Goal: Browse casually: Explore the website without a specific task or goal

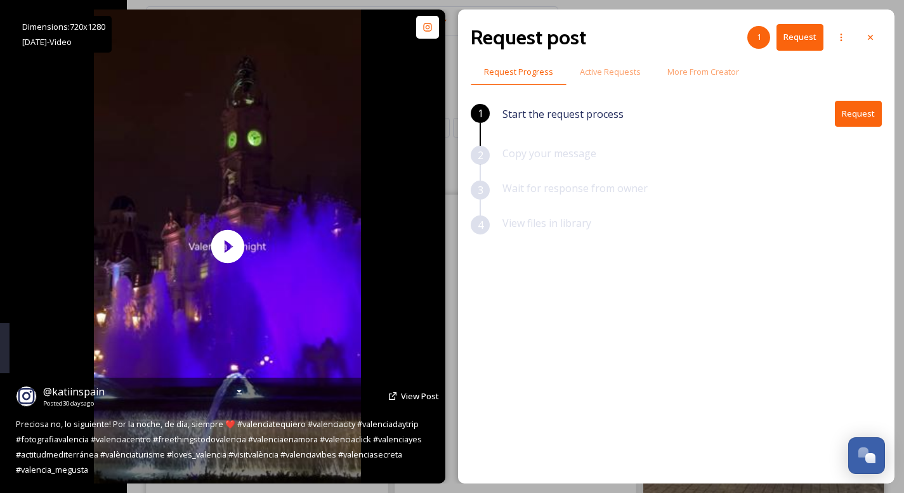
click at [398, 398] on icon at bounding box center [393, 396] width 10 height 10
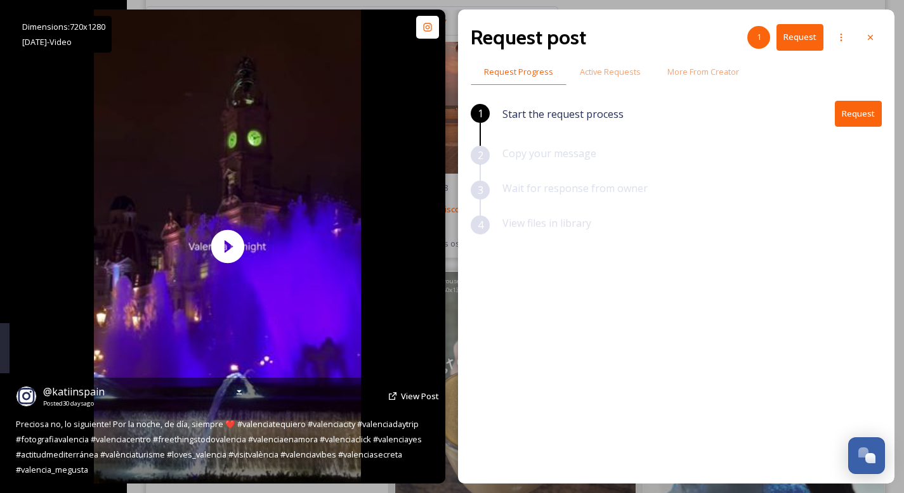
scroll to position [7239, 0]
click at [408, 397] on span "View Post" at bounding box center [420, 396] width 38 height 11
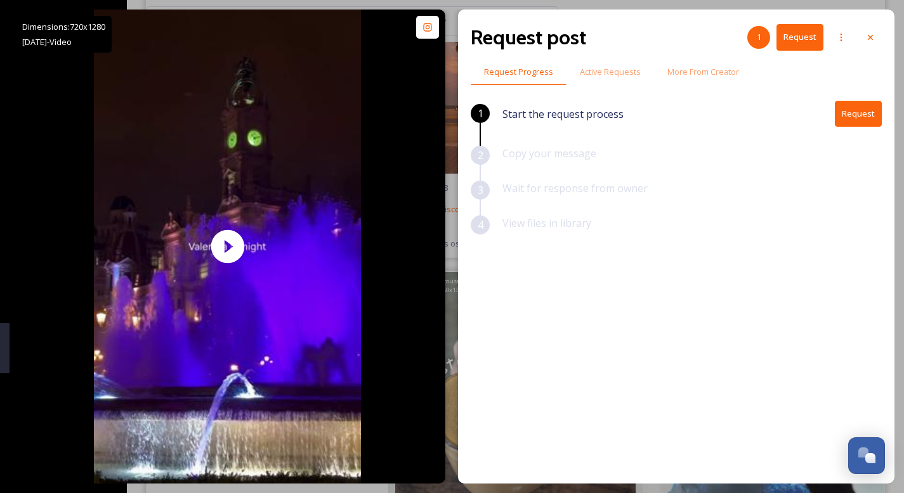
click at [869, 39] on icon at bounding box center [870, 37] width 10 height 10
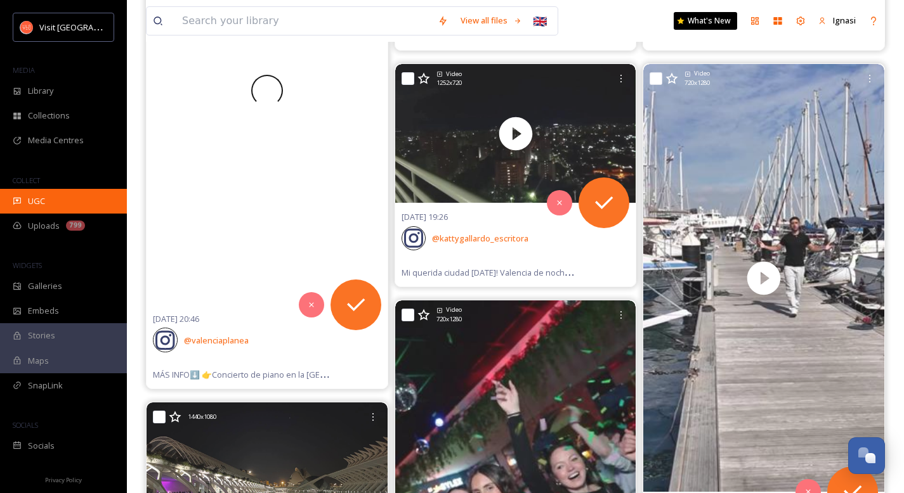
scroll to position [304, 0]
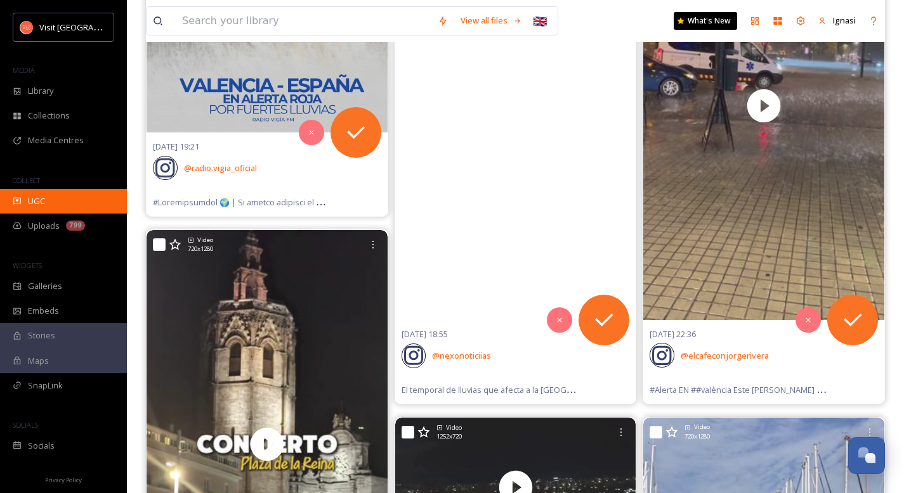
click at [31, 201] on span "UGC" at bounding box center [36, 201] width 17 height 12
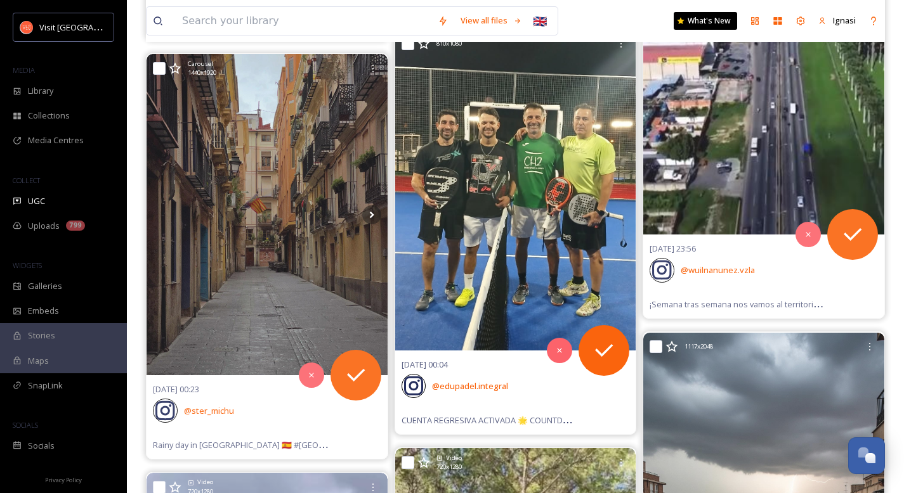
scroll to position [4069, 0]
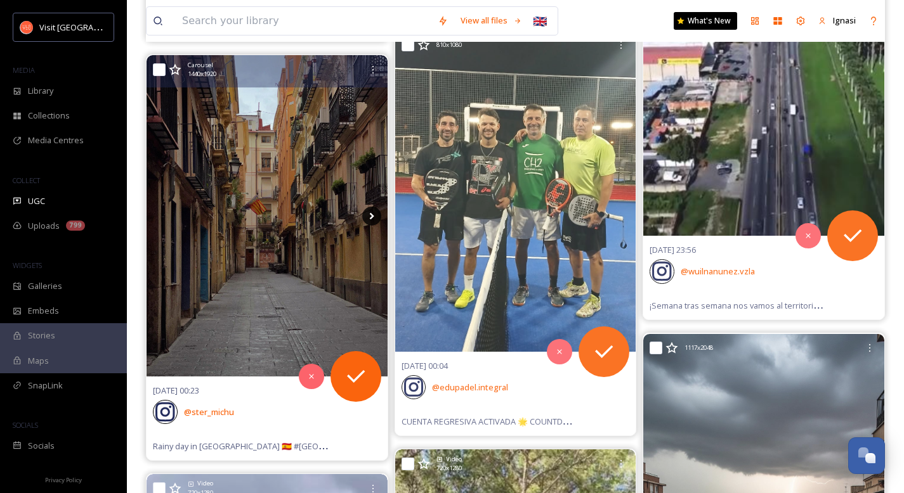
click at [368, 219] on icon at bounding box center [371, 216] width 19 height 19
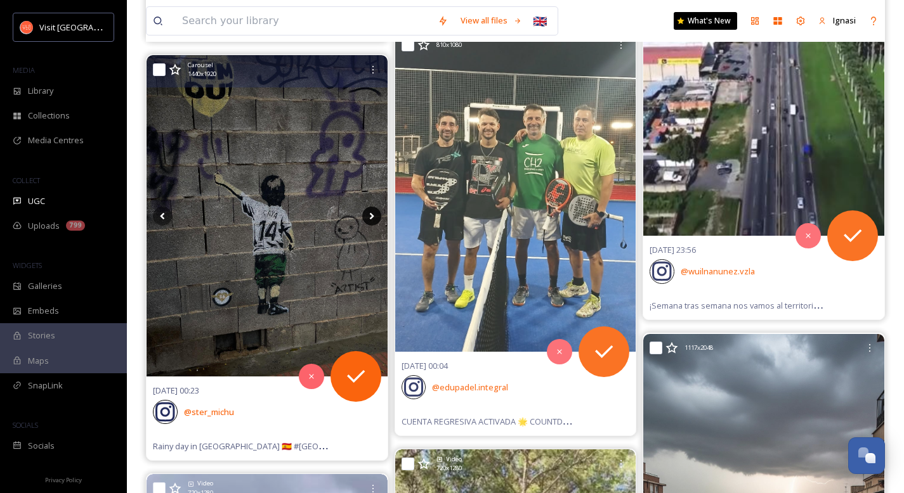
click at [368, 219] on icon at bounding box center [371, 216] width 19 height 19
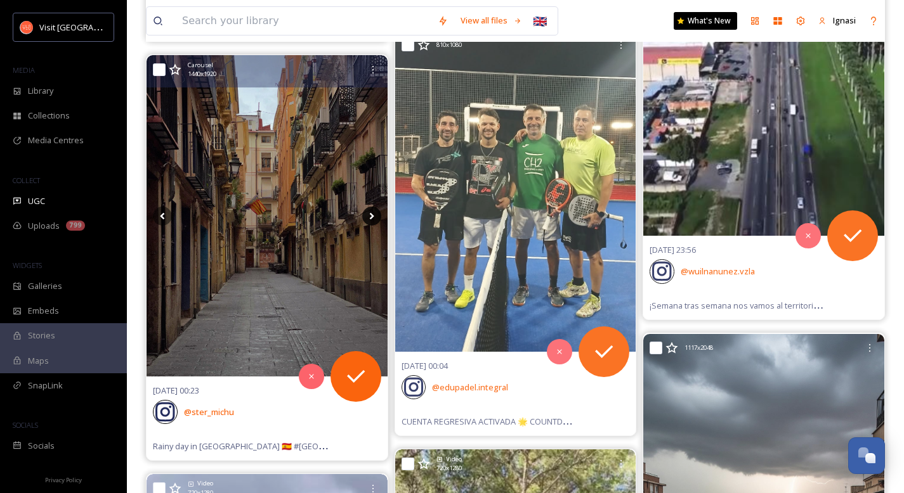
click at [368, 219] on icon at bounding box center [371, 216] width 19 height 19
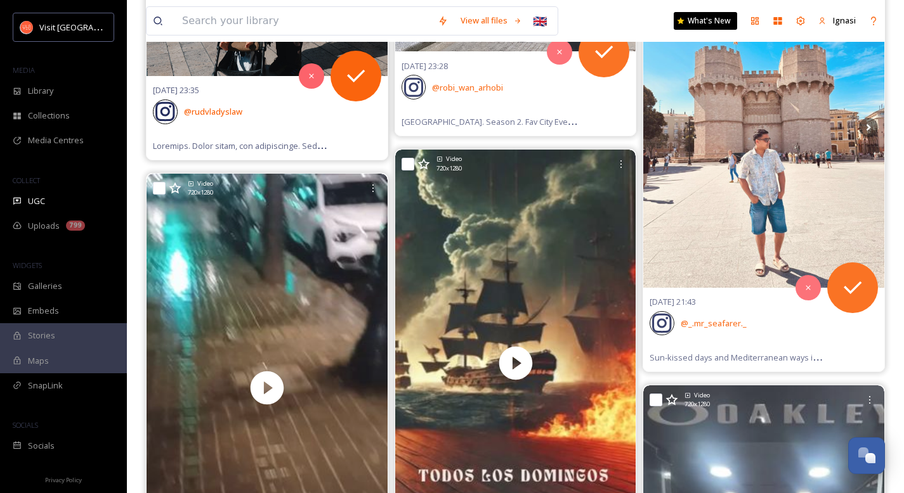
scroll to position [4849, 0]
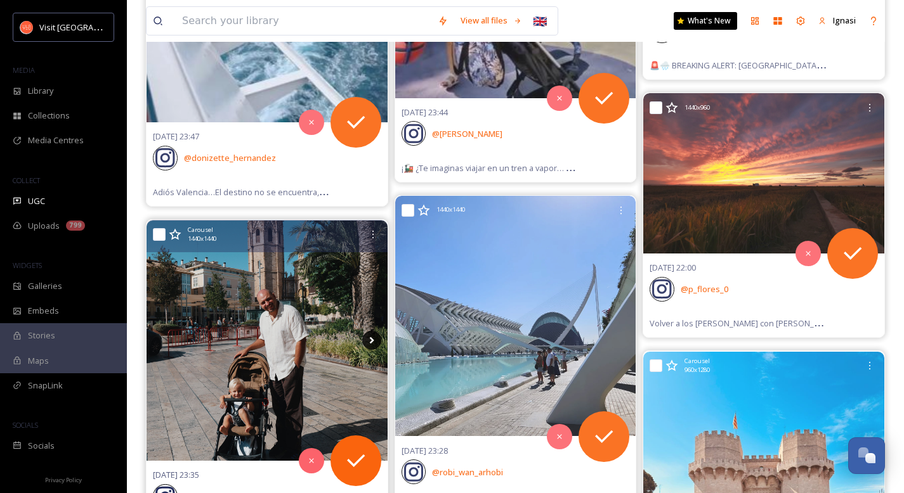
click at [371, 334] on icon at bounding box center [371, 340] width 19 height 19
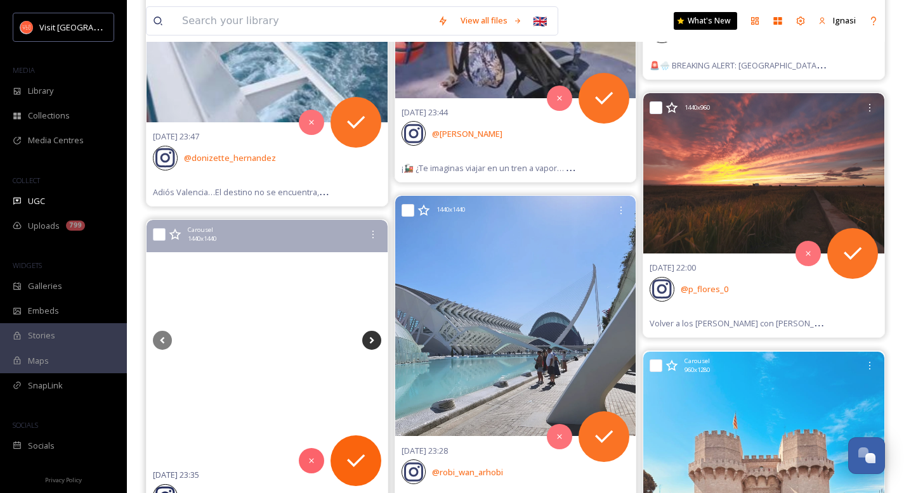
click at [372, 340] on icon at bounding box center [371, 340] width 4 height 7
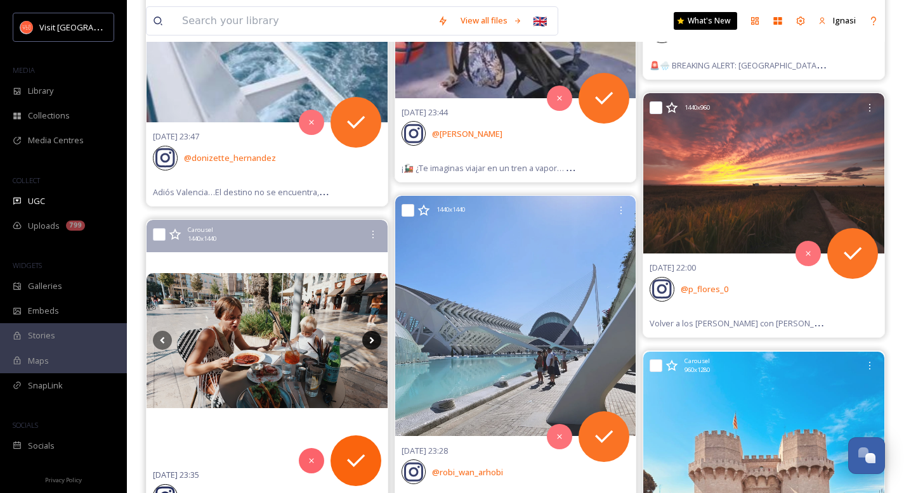
click at [372, 340] on icon at bounding box center [371, 340] width 4 height 7
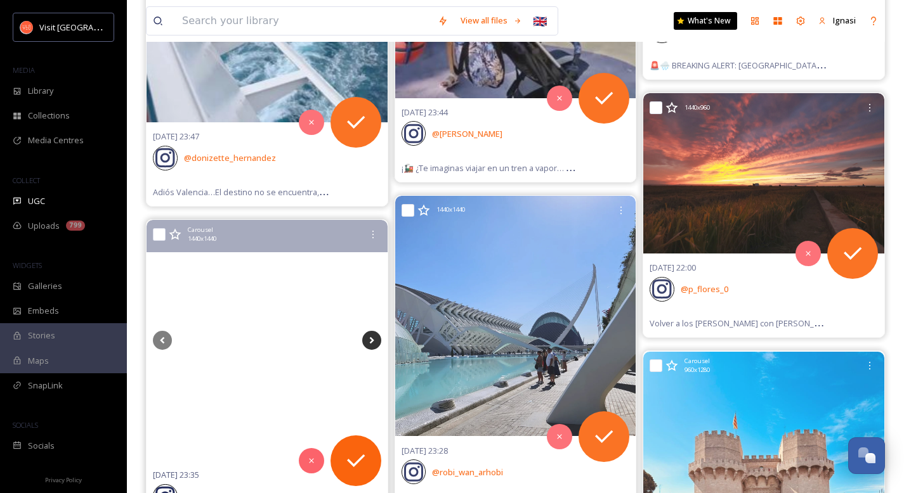
click at [372, 340] on icon at bounding box center [371, 340] width 4 height 7
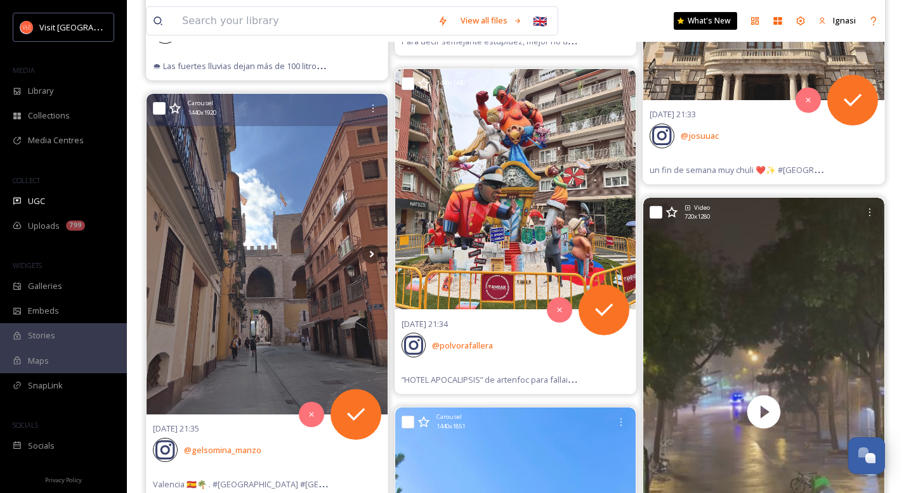
scroll to position [6362, 0]
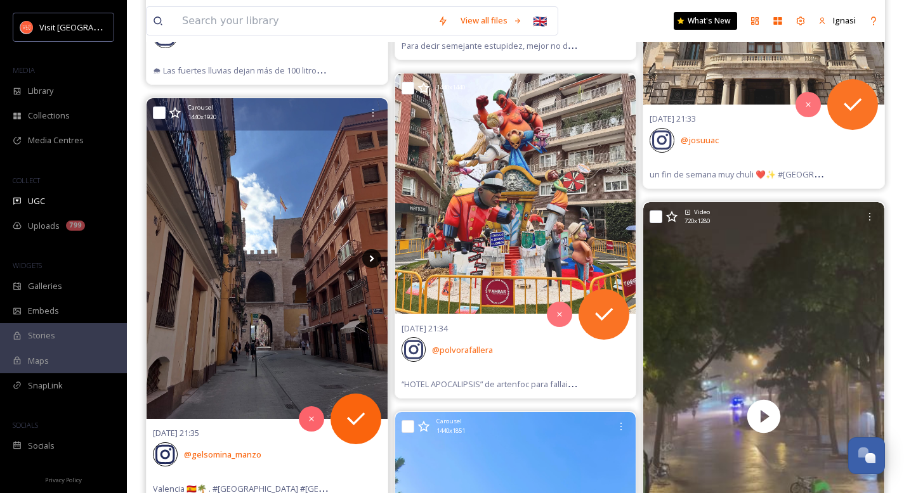
click at [374, 257] on icon at bounding box center [371, 258] width 19 height 19
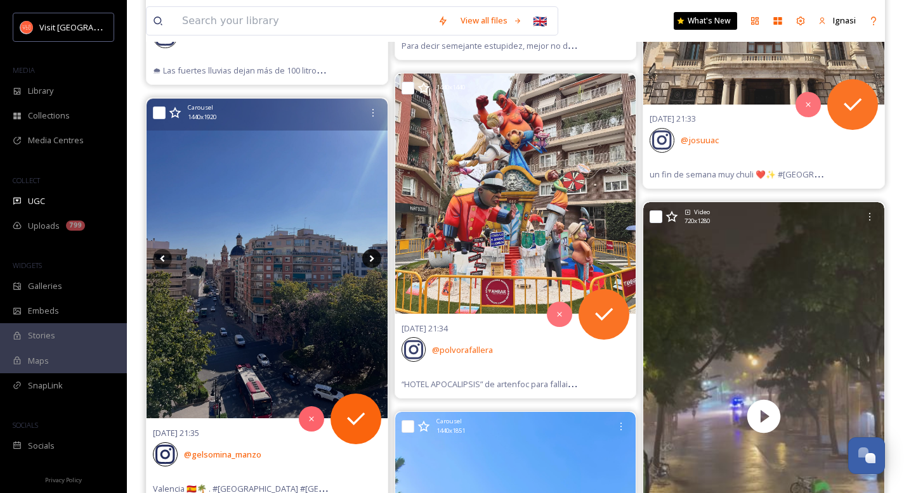
click at [372, 258] on icon at bounding box center [371, 259] width 4 height 7
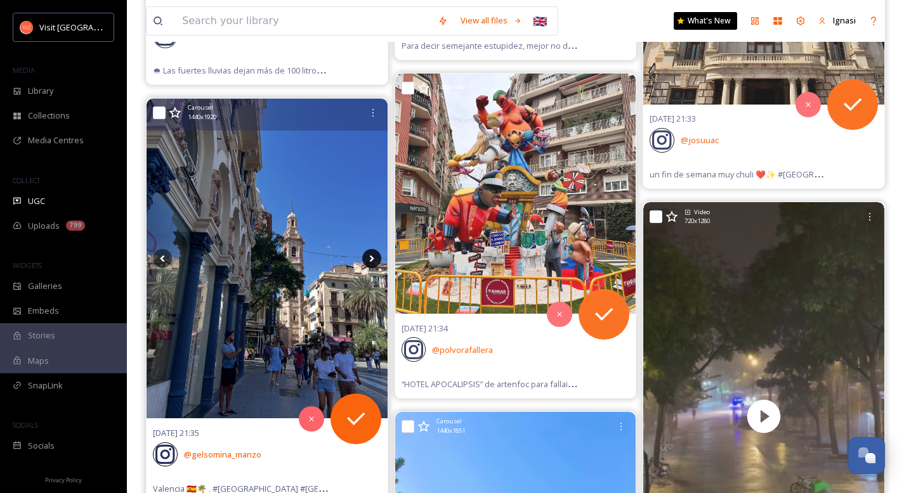
click at [372, 258] on icon at bounding box center [371, 259] width 4 height 7
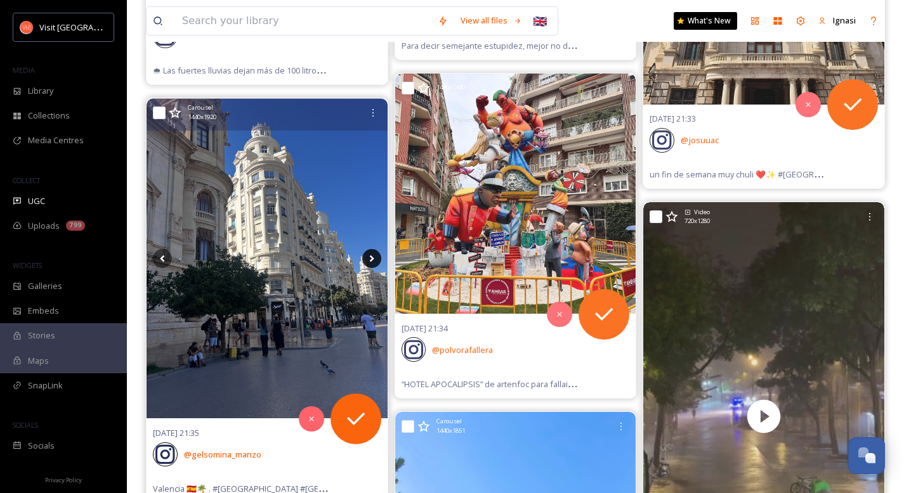
click at [372, 258] on icon at bounding box center [371, 259] width 4 height 7
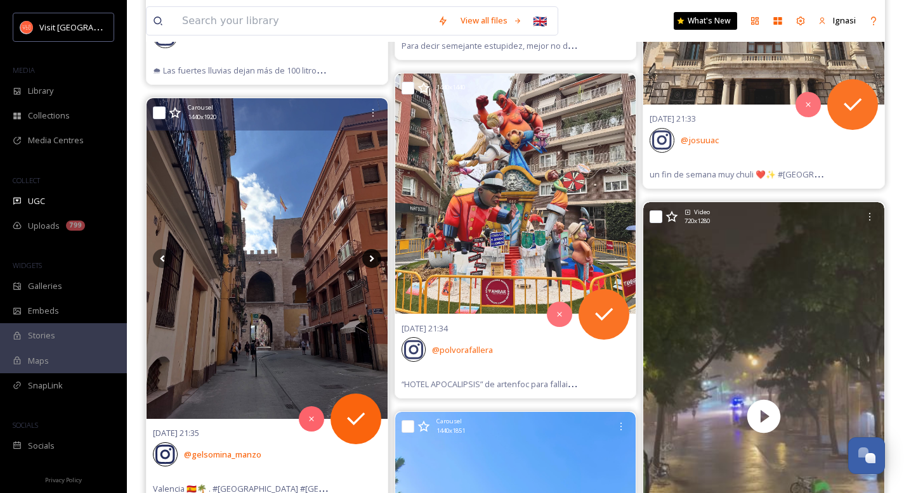
click at [372, 258] on icon at bounding box center [371, 259] width 4 height 7
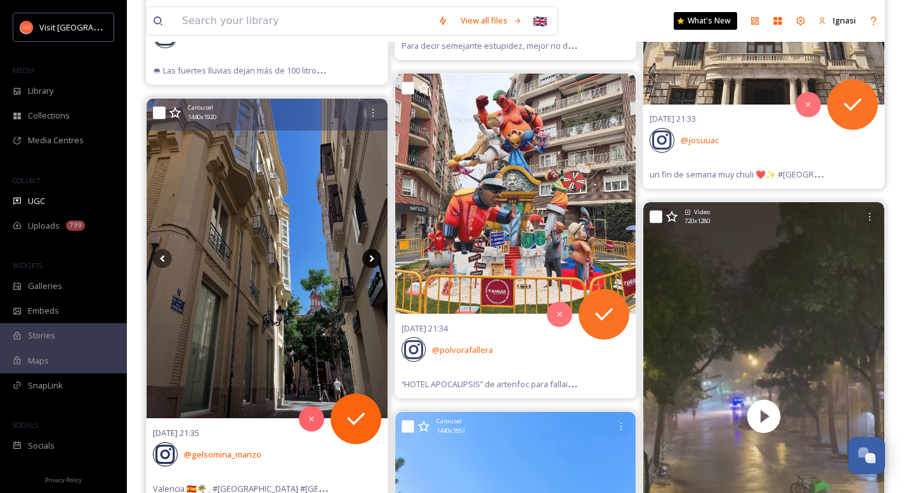
click at [372, 258] on icon at bounding box center [371, 259] width 4 height 7
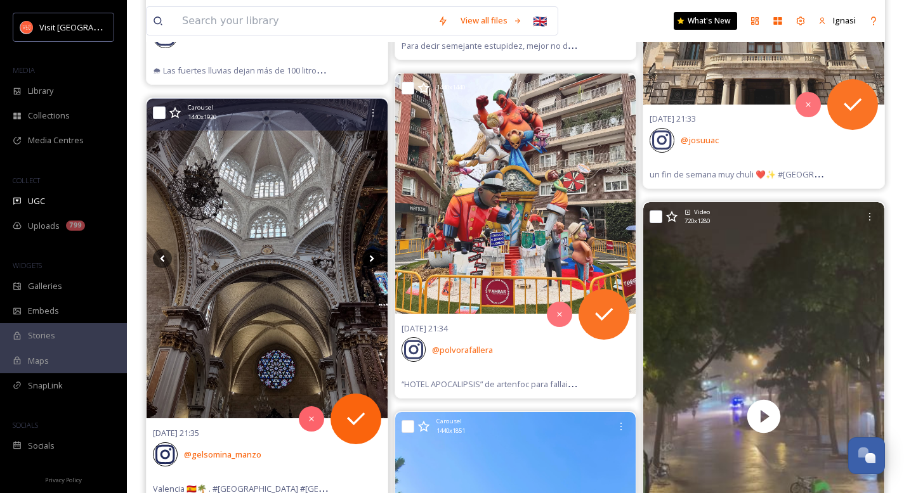
click at [372, 258] on icon at bounding box center [371, 259] width 4 height 7
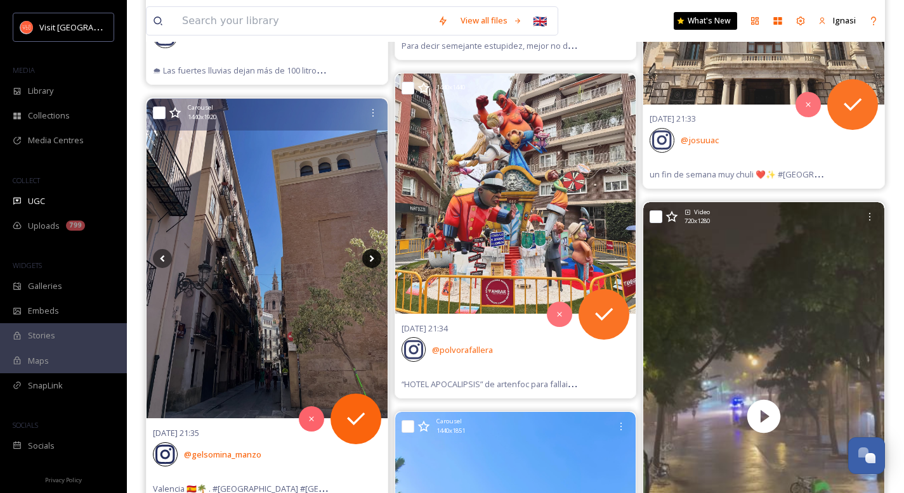
click at [372, 258] on icon at bounding box center [371, 259] width 4 height 7
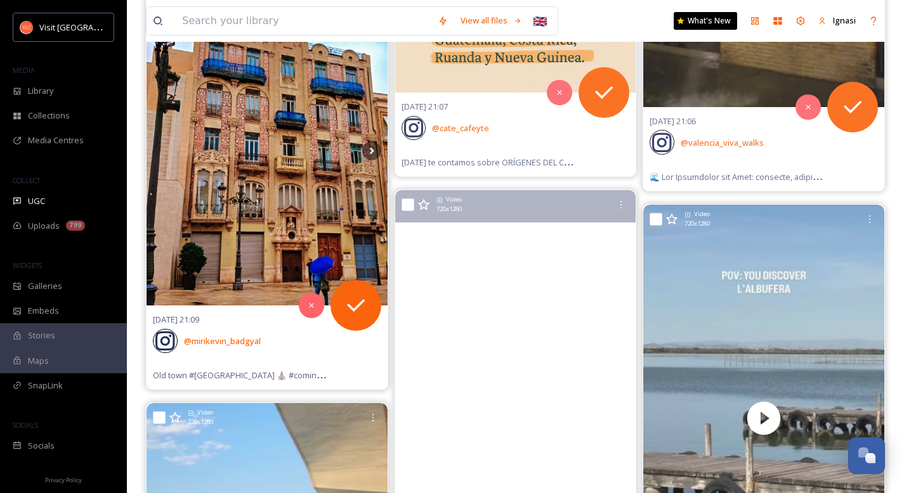
scroll to position [8352, 0]
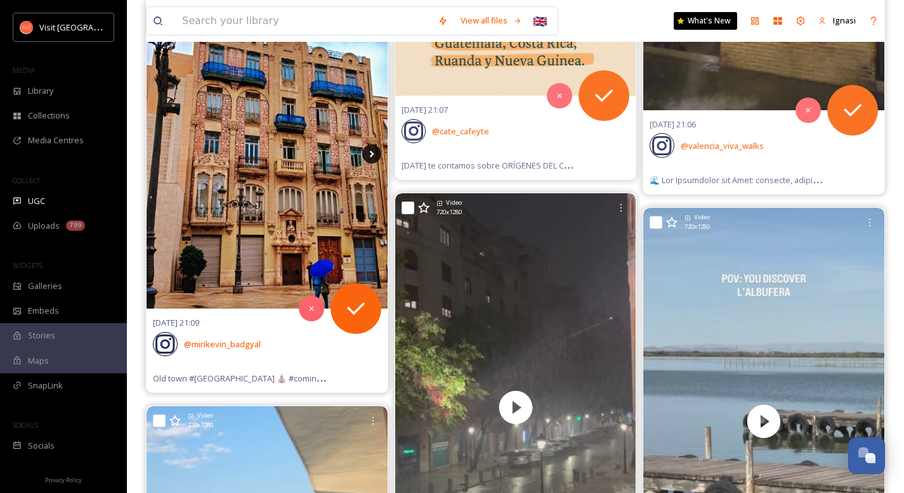
click at [371, 153] on icon at bounding box center [371, 154] width 19 height 19
click at [371, 155] on icon at bounding box center [371, 153] width 4 height 7
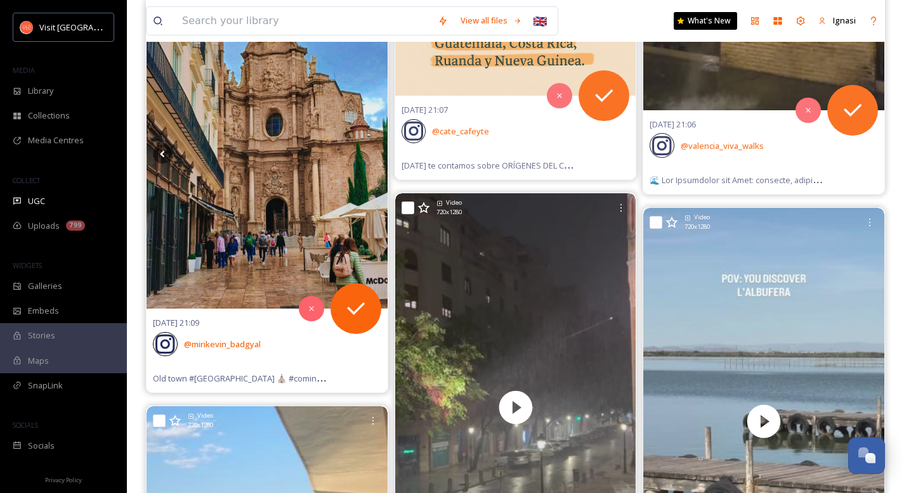
scroll to position [8258, 0]
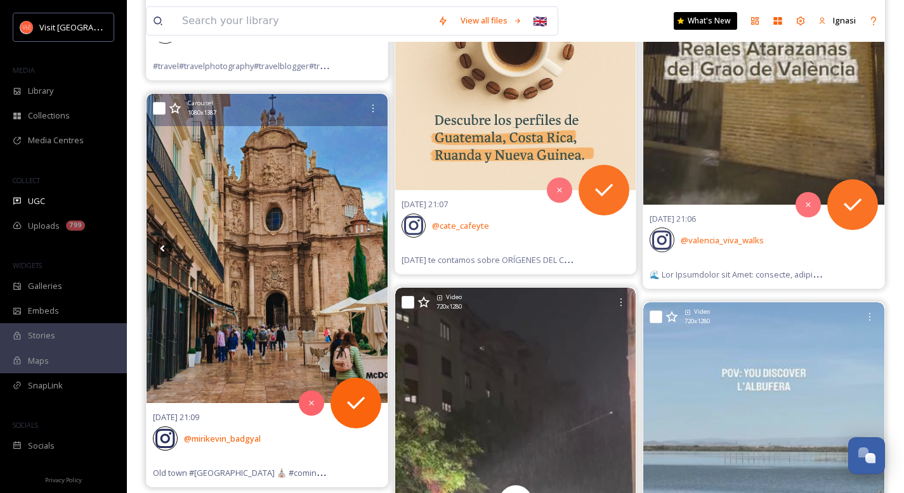
click at [290, 273] on img at bounding box center [267, 249] width 241 height 310
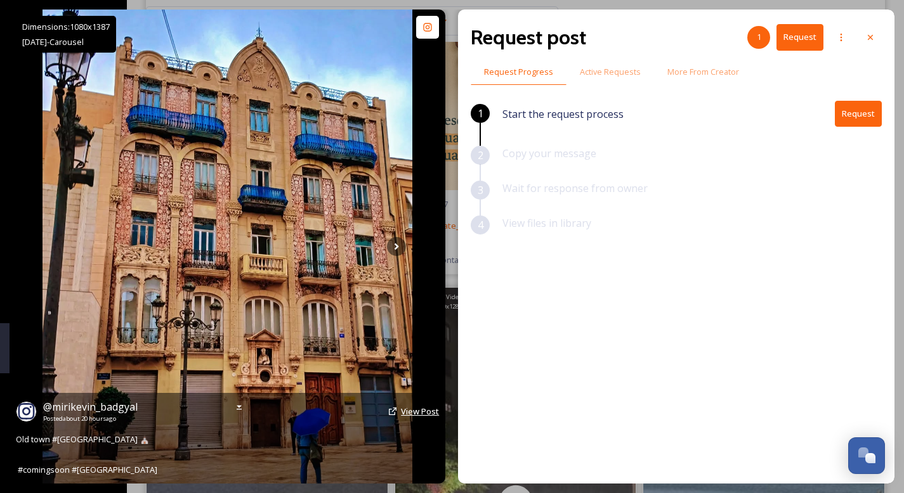
click at [420, 412] on span "View Post" at bounding box center [420, 411] width 38 height 11
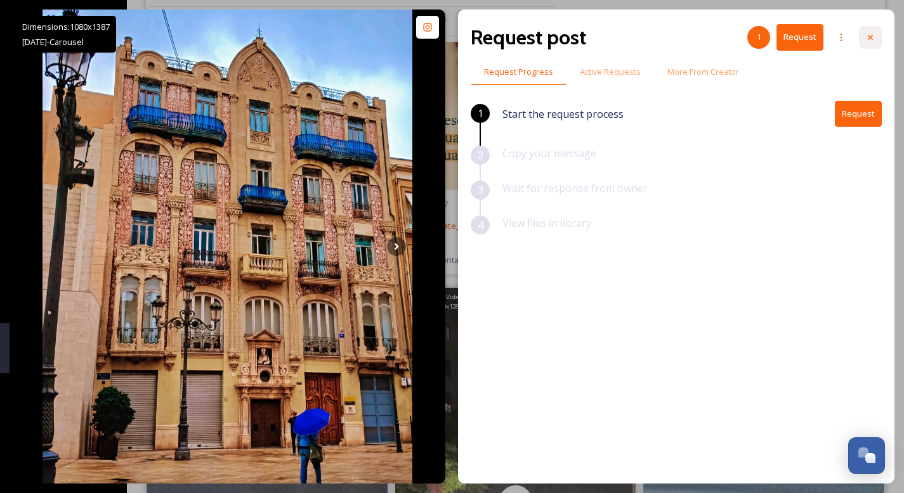
click at [874, 39] on icon at bounding box center [870, 37] width 10 height 10
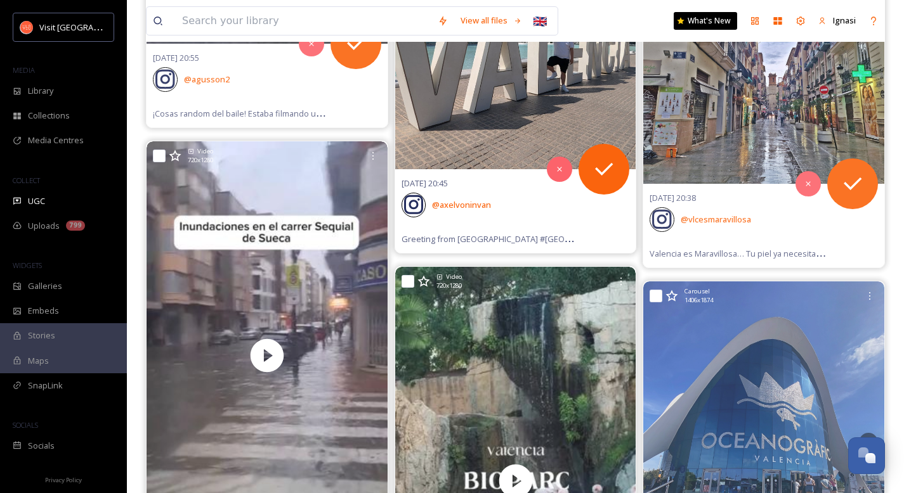
scroll to position [9406, 0]
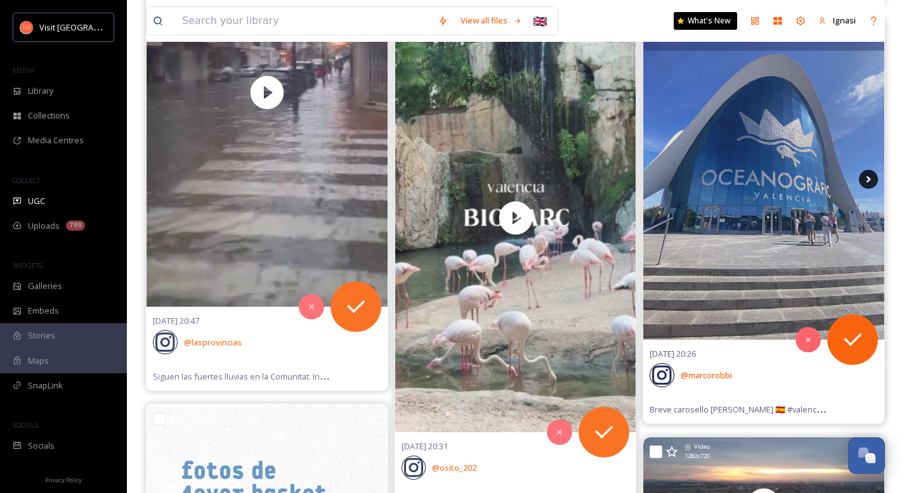
click at [862, 185] on icon at bounding box center [868, 179] width 19 height 19
click at [864, 184] on icon at bounding box center [868, 179] width 19 height 19
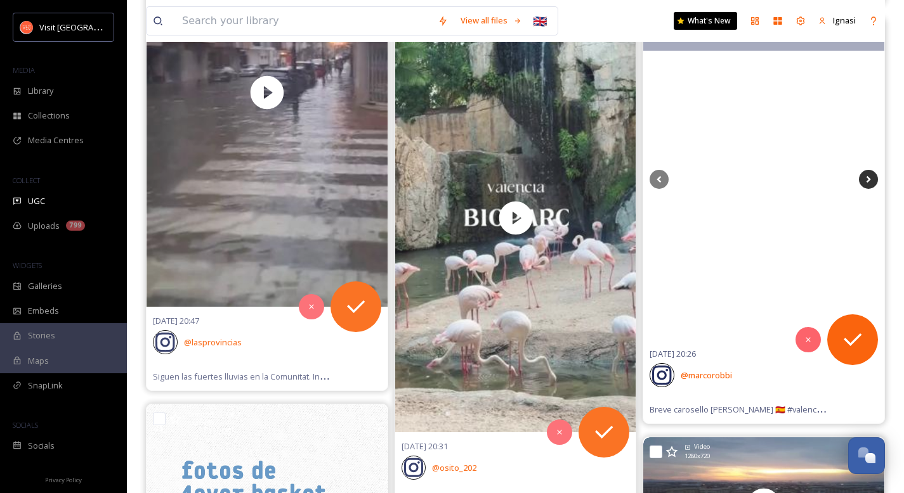
click at [864, 184] on icon at bounding box center [868, 179] width 19 height 19
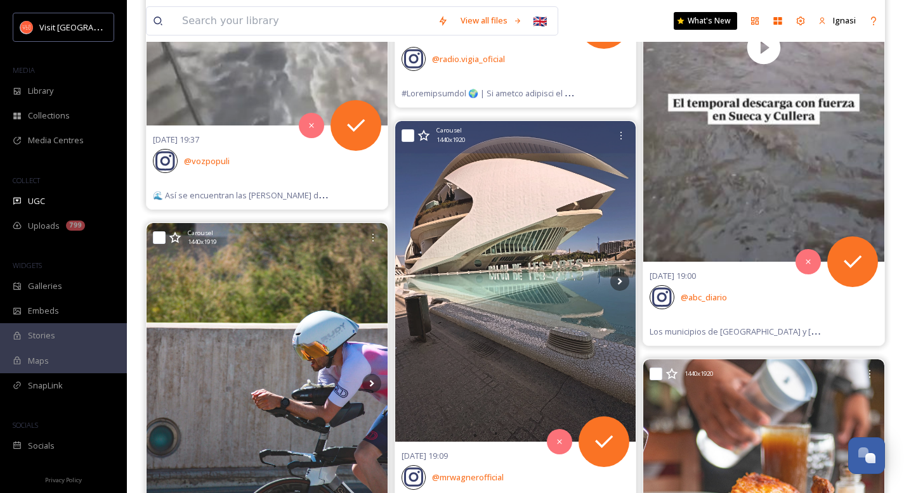
scroll to position [13318, 0]
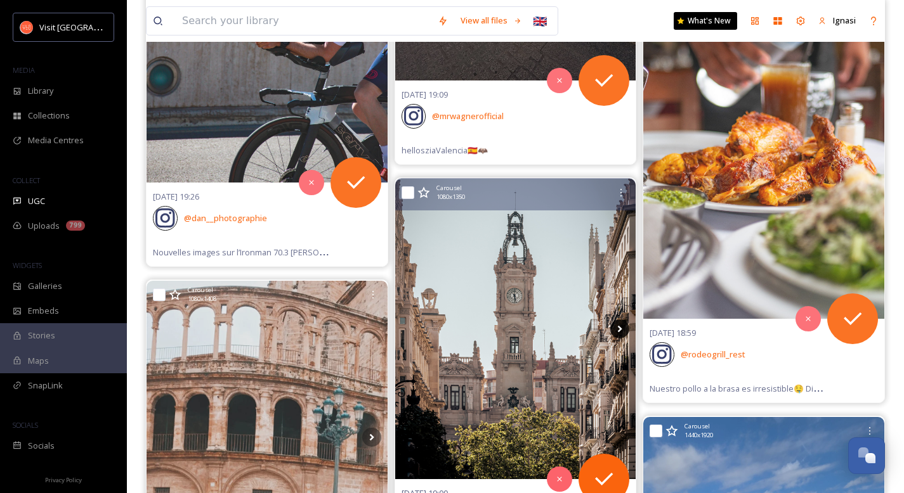
click at [623, 327] on icon at bounding box center [619, 329] width 19 height 19
click at [620, 329] on icon at bounding box center [620, 329] width 4 height 7
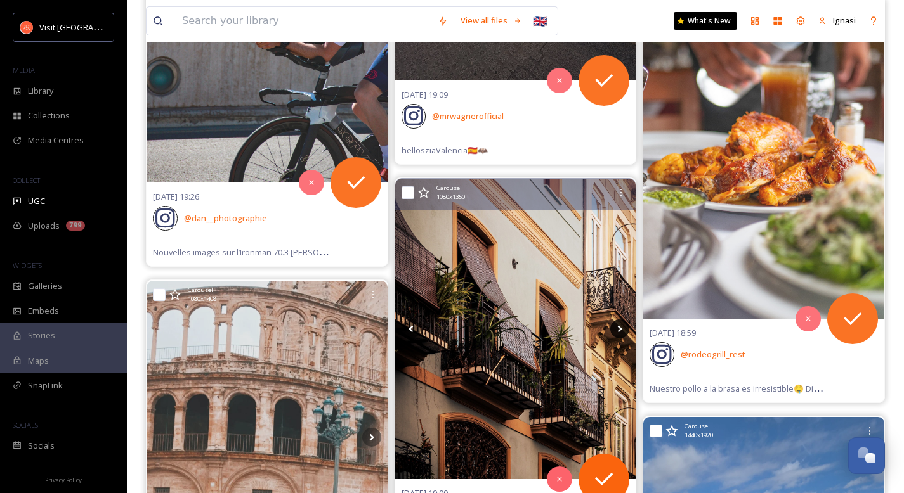
click at [620, 329] on icon at bounding box center [620, 329] width 4 height 7
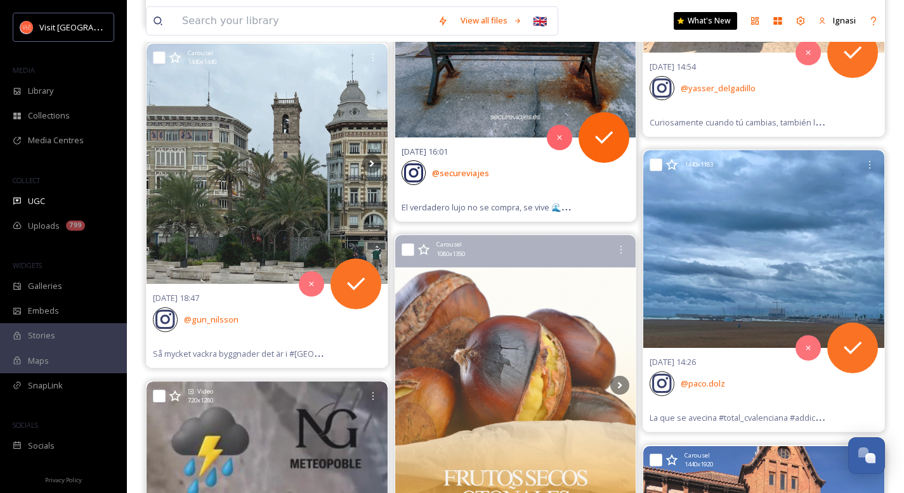
scroll to position [14950, 0]
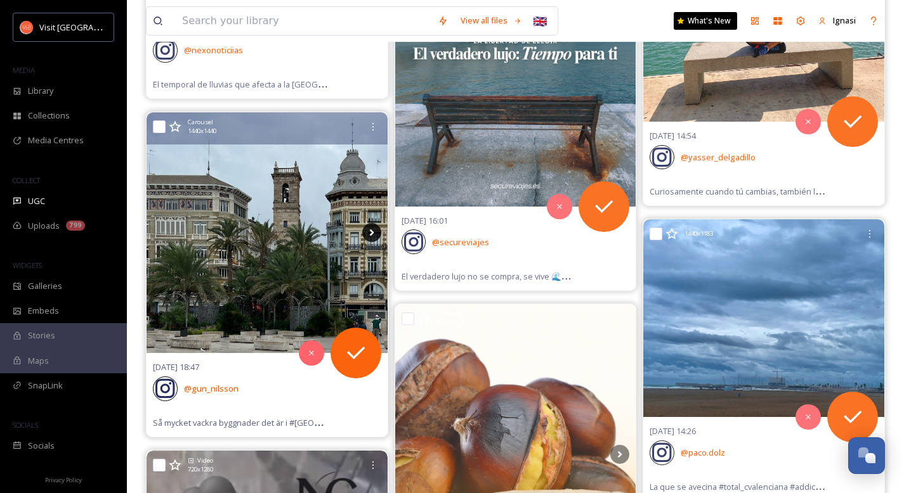
click at [375, 233] on icon at bounding box center [371, 232] width 19 height 19
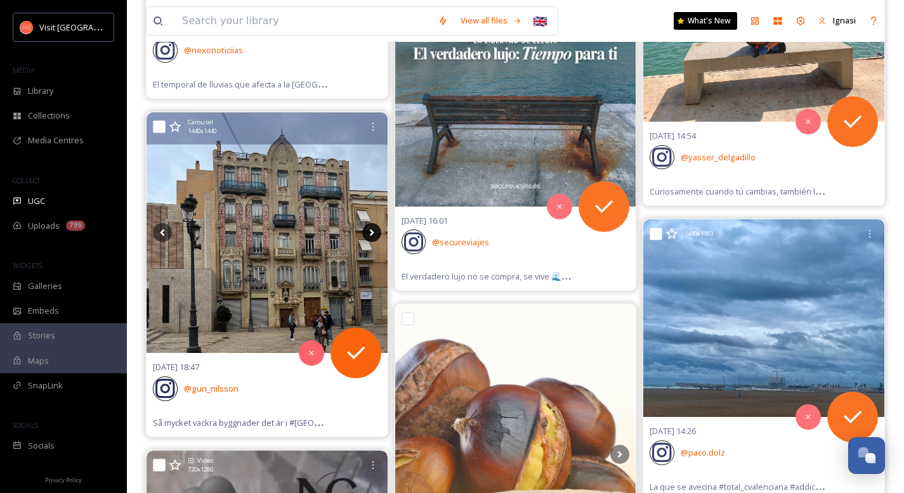
click at [373, 231] on icon at bounding box center [371, 232] width 19 height 19
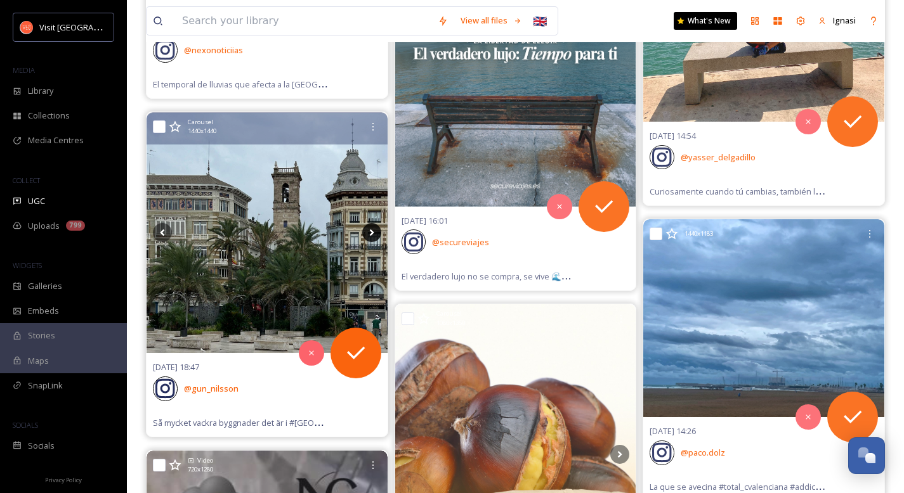
click at [373, 231] on icon at bounding box center [371, 232] width 19 height 19
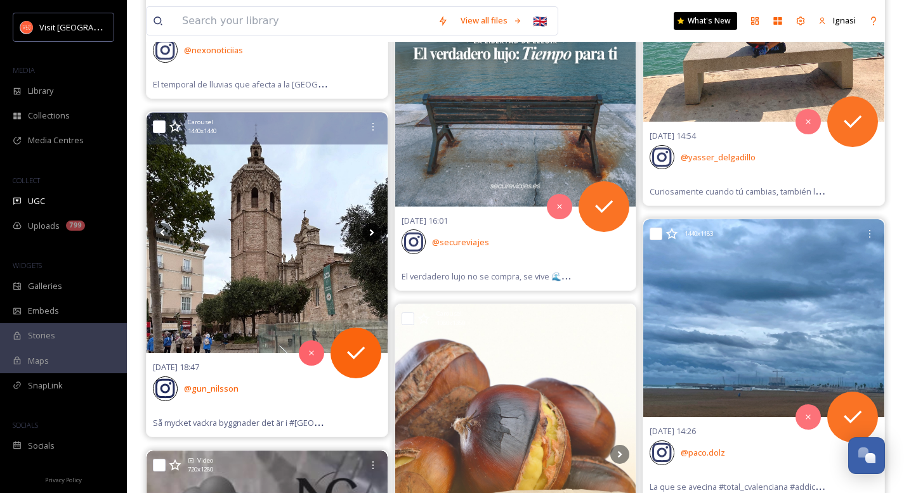
click at [373, 231] on icon at bounding box center [371, 232] width 19 height 19
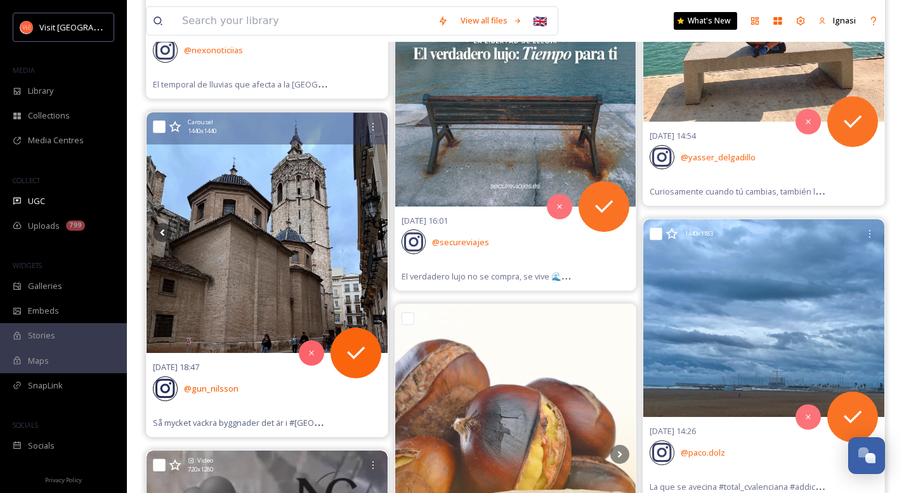
click at [373, 231] on icon at bounding box center [371, 232] width 19 height 19
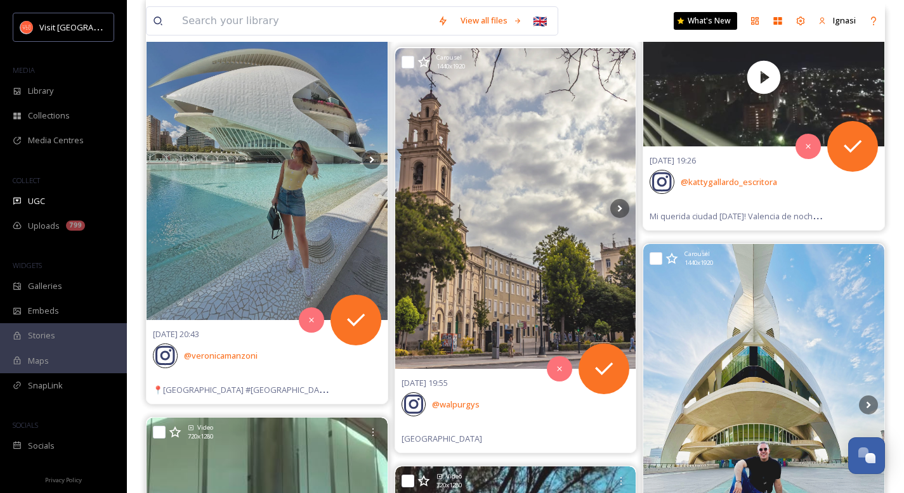
scroll to position [28369, 0]
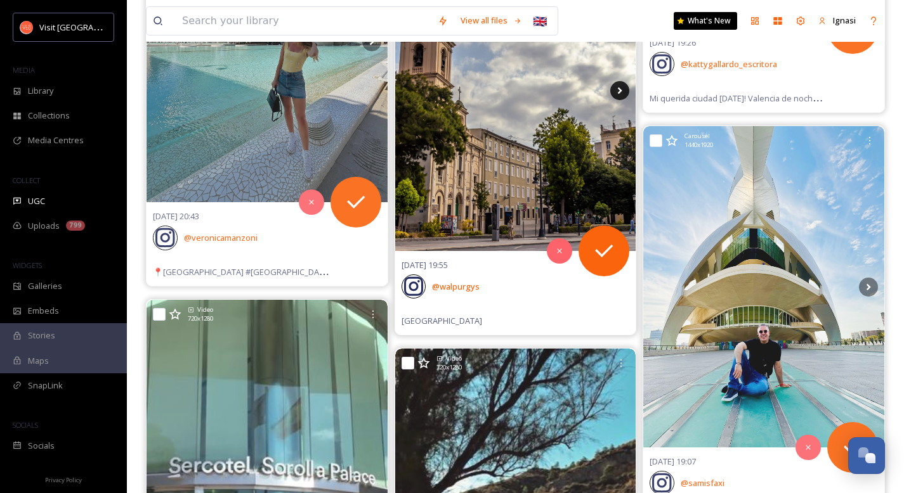
click at [620, 91] on icon at bounding box center [620, 90] width 4 height 7
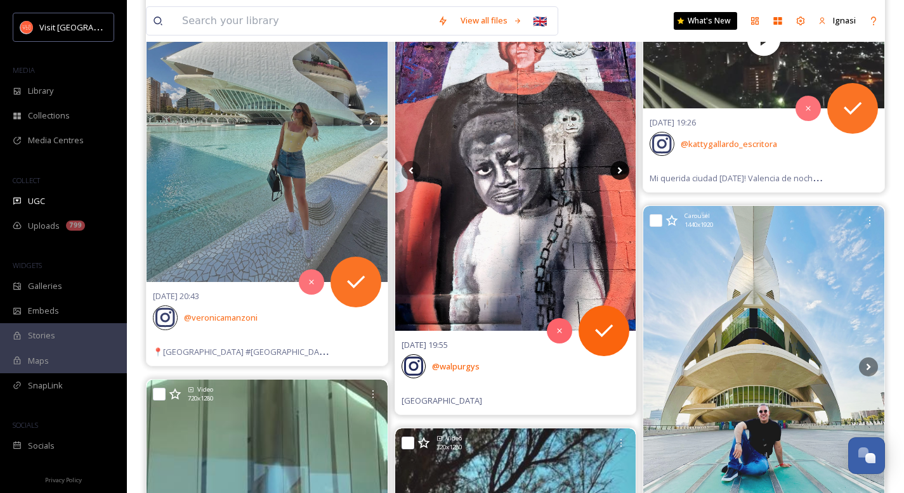
scroll to position [28273, 0]
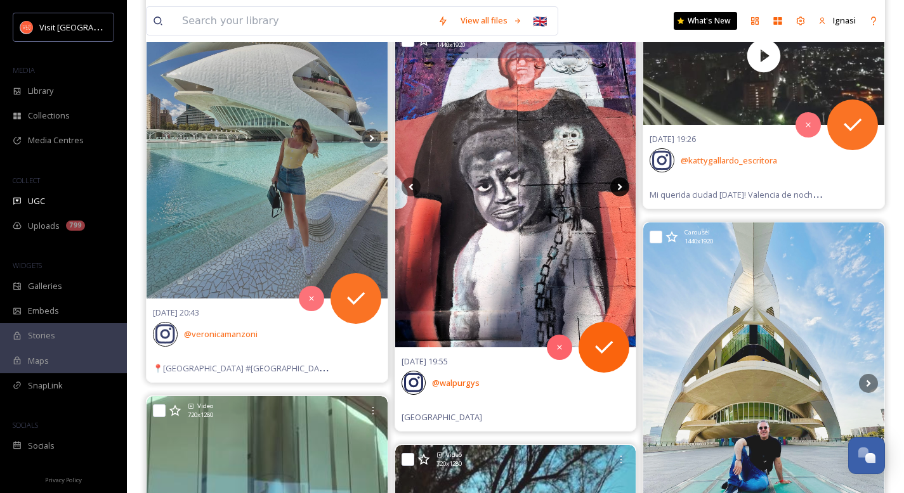
click at [619, 185] on icon at bounding box center [620, 186] width 4 height 7
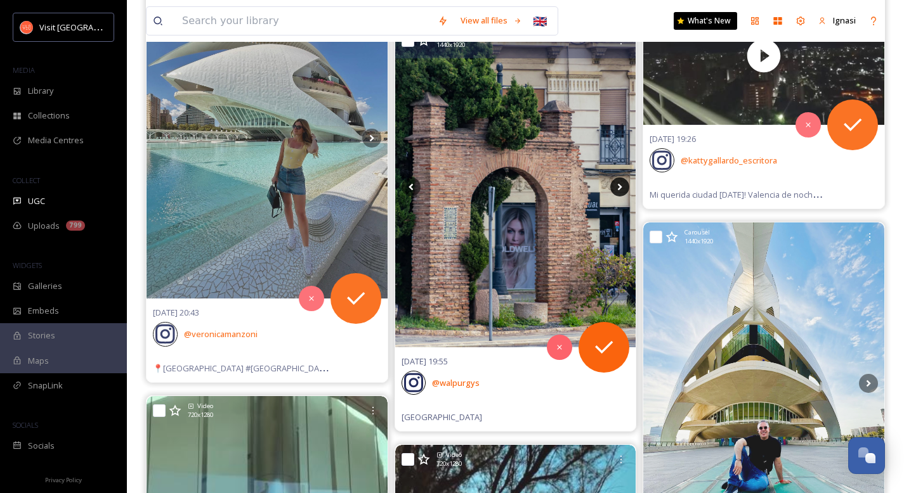
click at [620, 189] on icon at bounding box center [619, 187] width 19 height 19
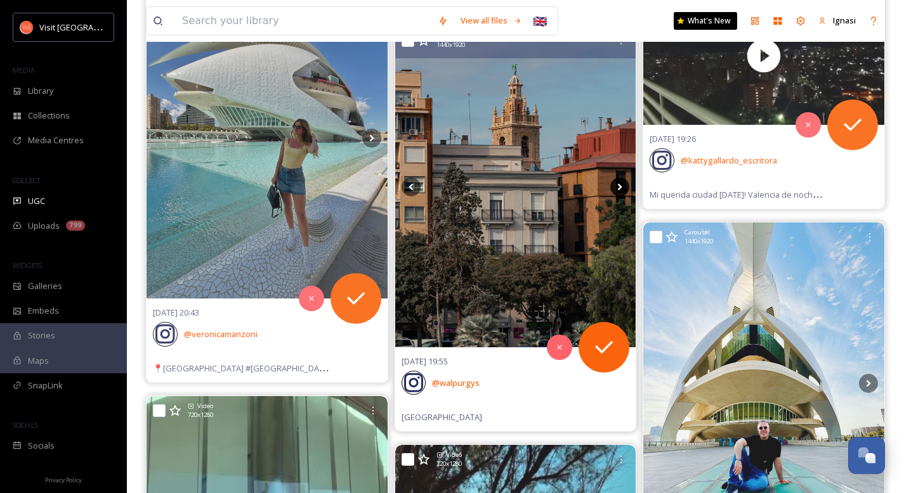
click at [620, 189] on icon at bounding box center [619, 187] width 19 height 19
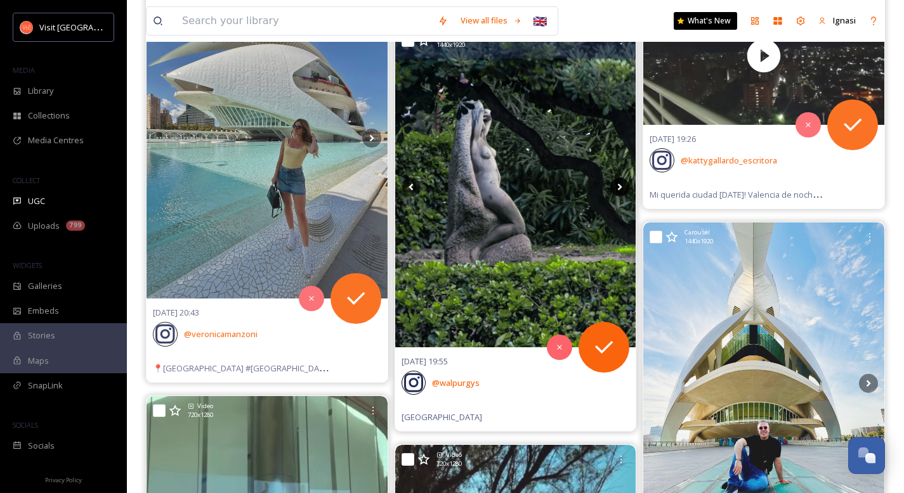
click at [620, 189] on icon at bounding box center [619, 187] width 19 height 19
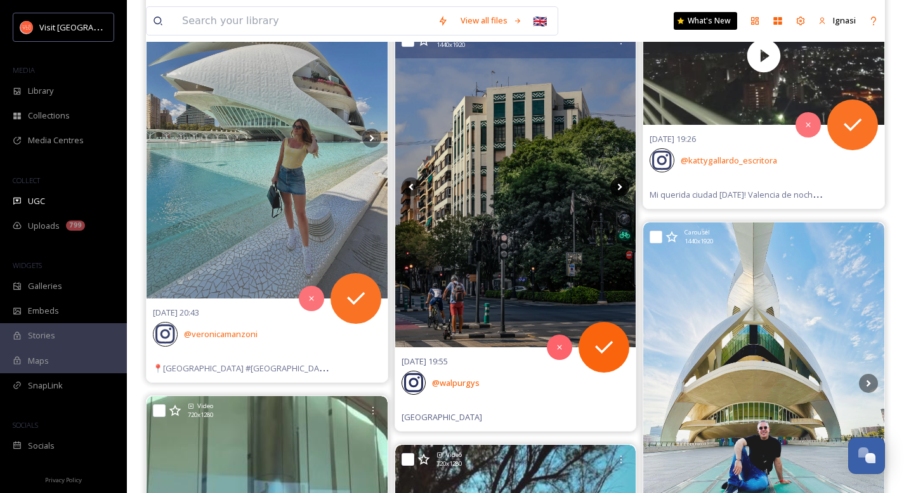
click at [620, 189] on icon at bounding box center [619, 187] width 19 height 19
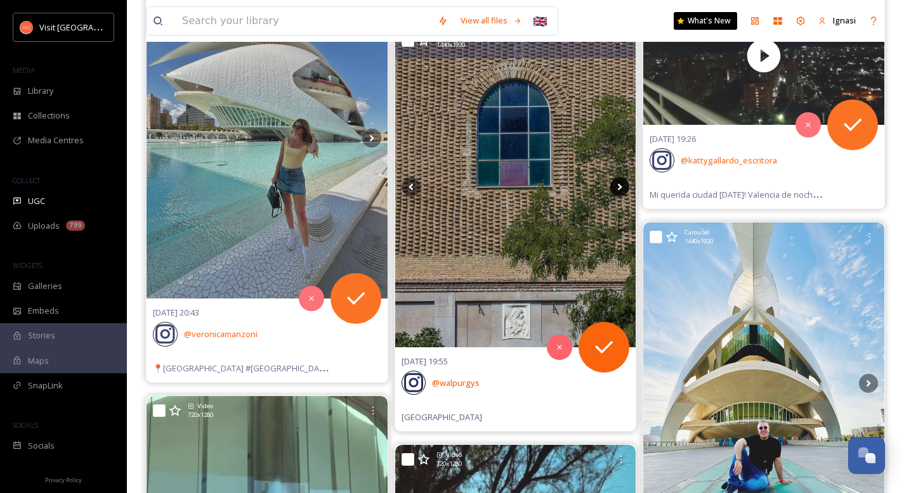
click at [620, 189] on icon at bounding box center [619, 187] width 19 height 19
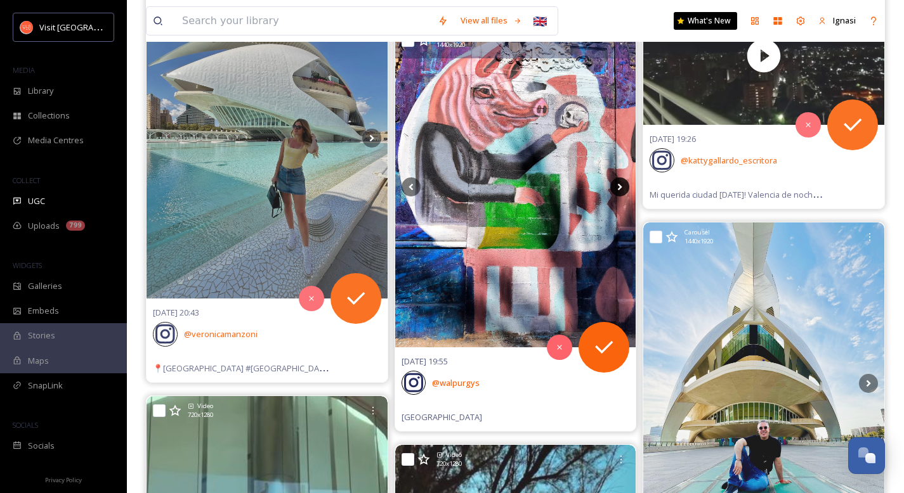
click at [620, 189] on icon at bounding box center [619, 187] width 19 height 19
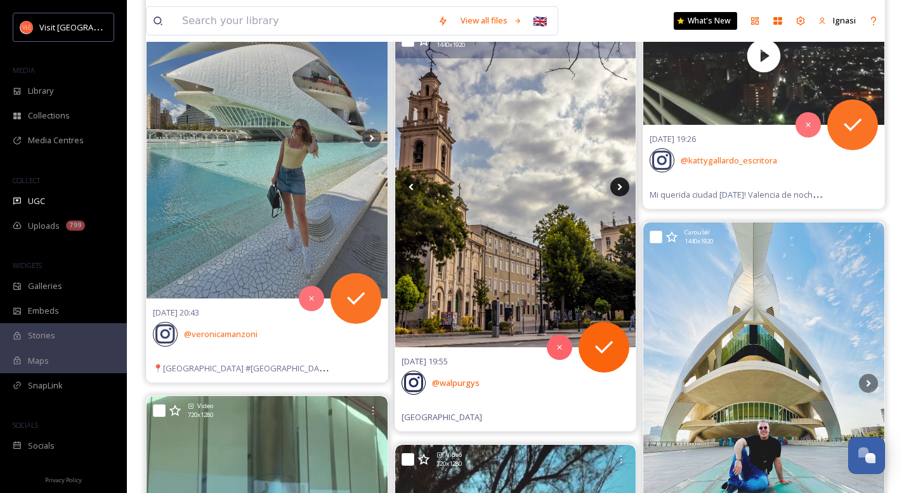
click at [620, 189] on icon at bounding box center [619, 187] width 19 height 19
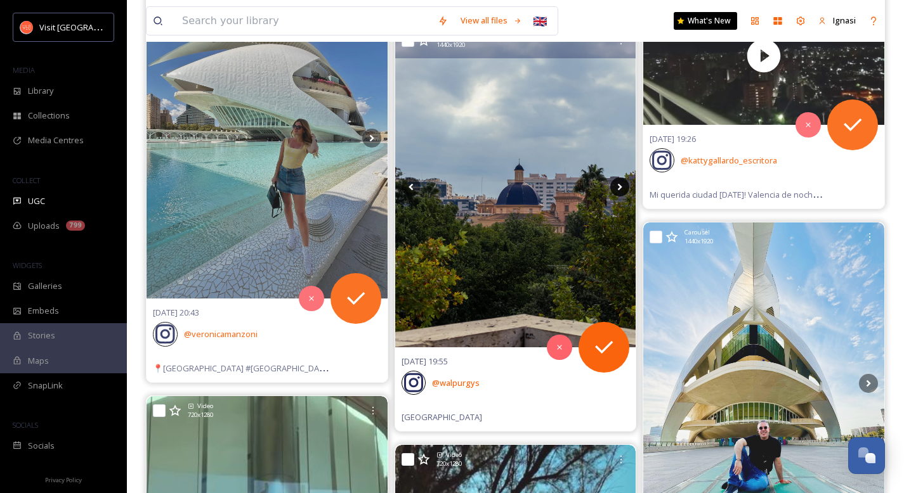
click at [620, 189] on icon at bounding box center [619, 187] width 19 height 19
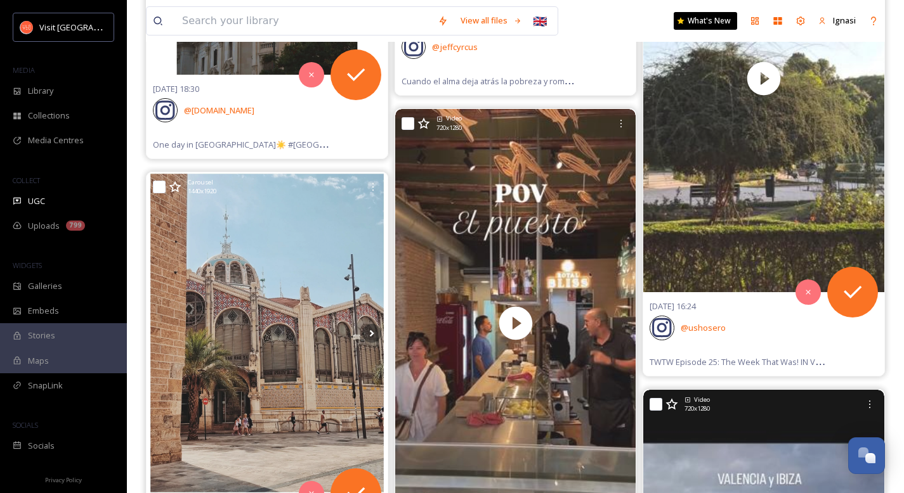
scroll to position [31884, 0]
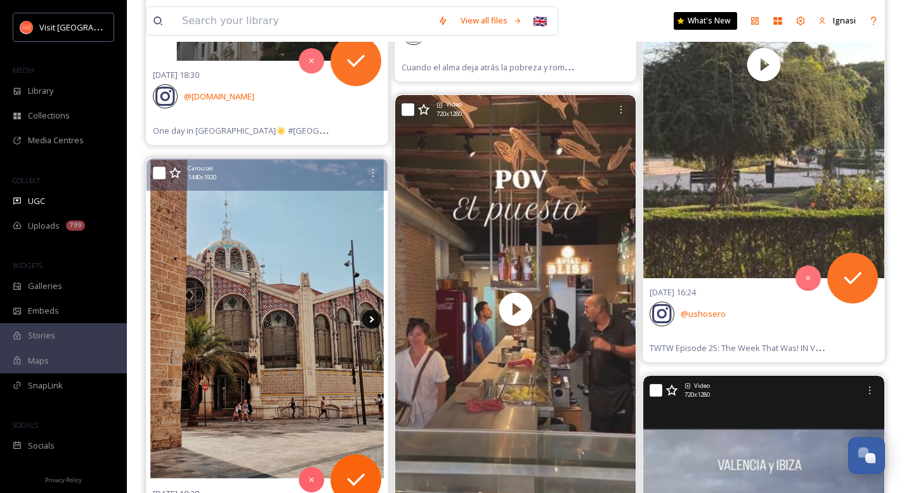
click at [367, 320] on icon at bounding box center [371, 319] width 19 height 19
click at [370, 322] on icon at bounding box center [371, 319] width 19 height 19
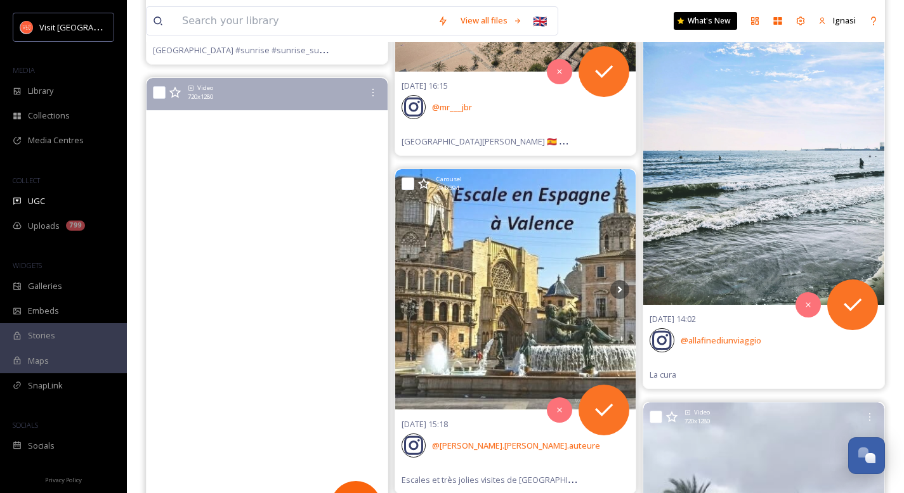
scroll to position [33330, 0]
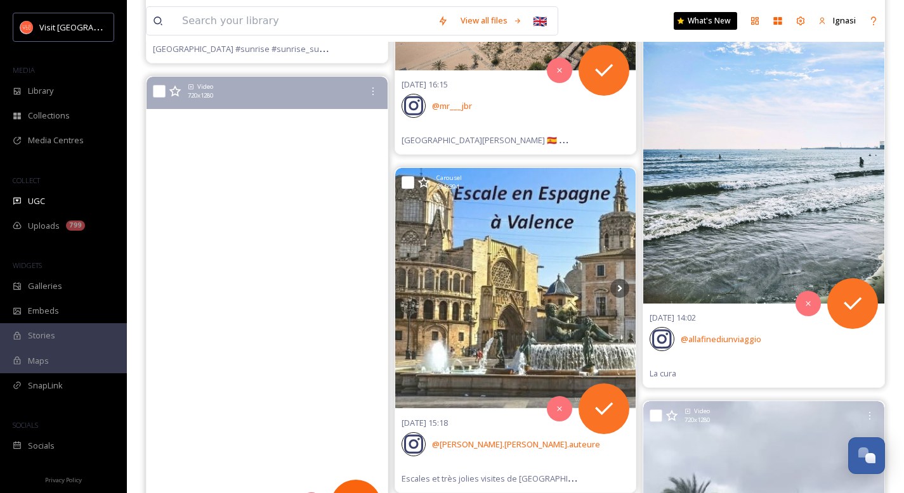
click at [228, 303] on video "fell in love with the city of paella🇪🇸💃 🥘 #valencia #spaintravel #europe #paell…" at bounding box center [267, 291] width 241 height 429
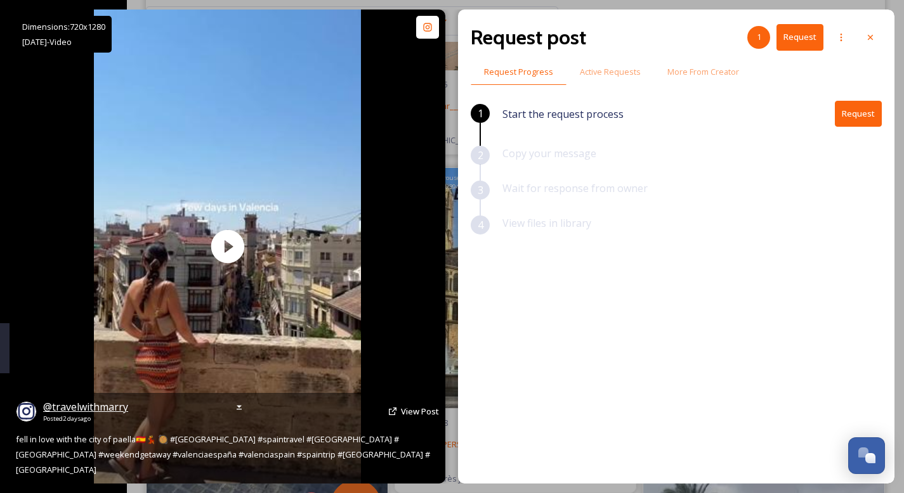
click at [102, 414] on span "@ travelwithmarry" at bounding box center [85, 407] width 85 height 14
